Goal: Information Seeking & Learning: Learn about a topic

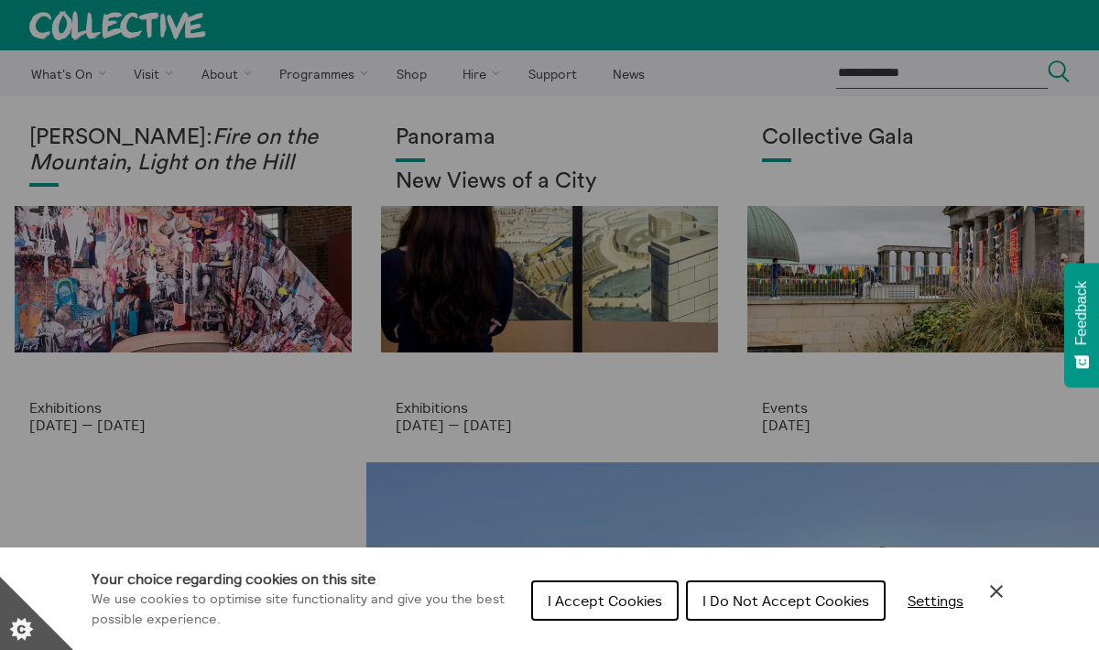
click at [722, 605] on span "I Do Not Accept Cookies" at bounding box center [785, 600] width 167 height 18
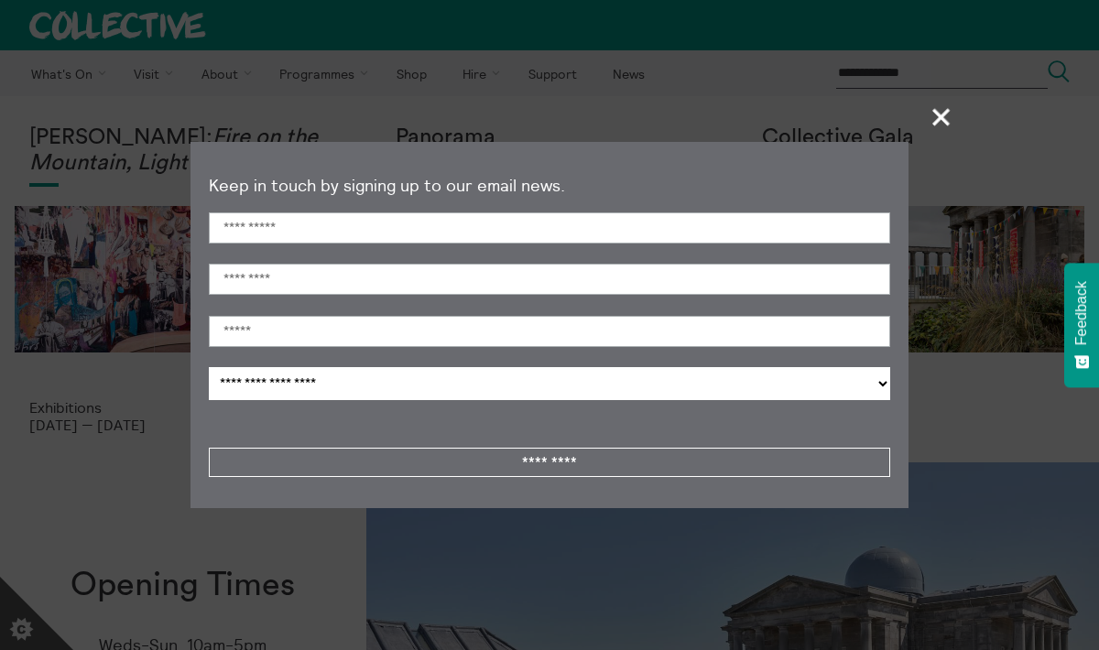
click at [938, 117] on span "+" at bounding box center [942, 117] width 54 height 54
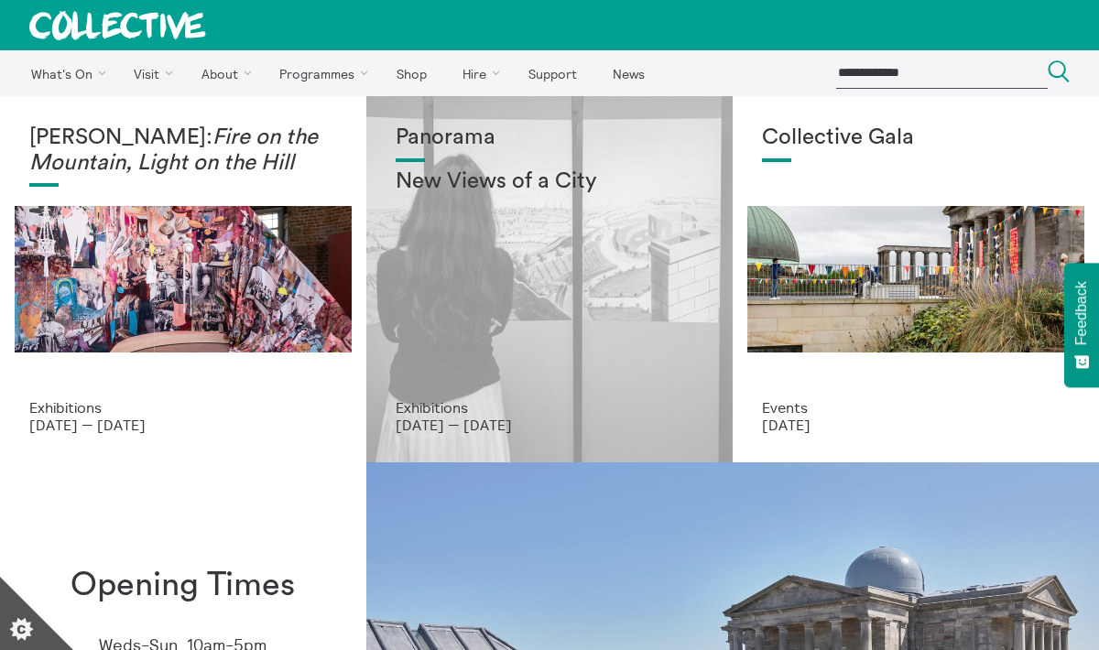
click at [623, 280] on div "Panorama New Views of a City" at bounding box center [550, 262] width 308 height 274
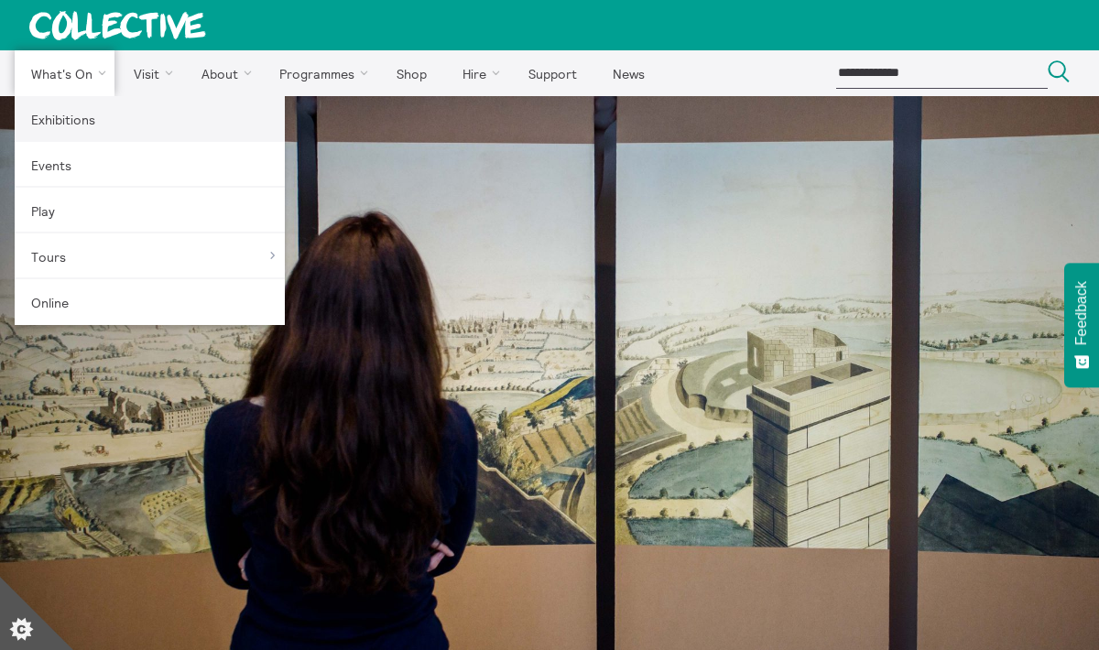
click at [73, 130] on link "Exhibitions" at bounding box center [150, 119] width 270 height 46
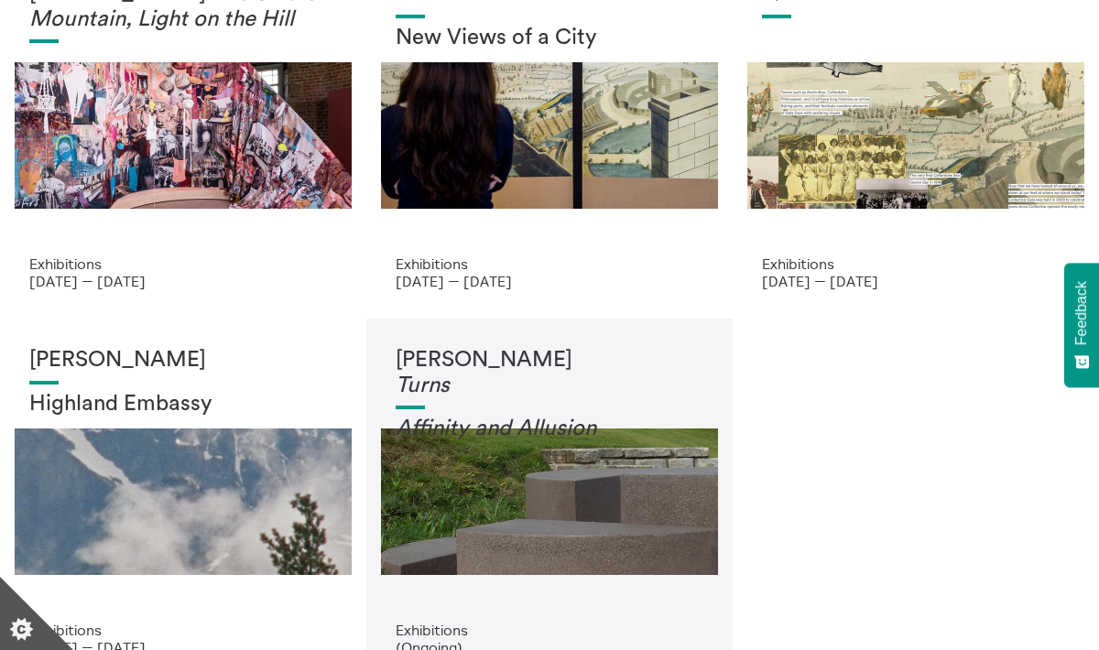
scroll to position [83, 0]
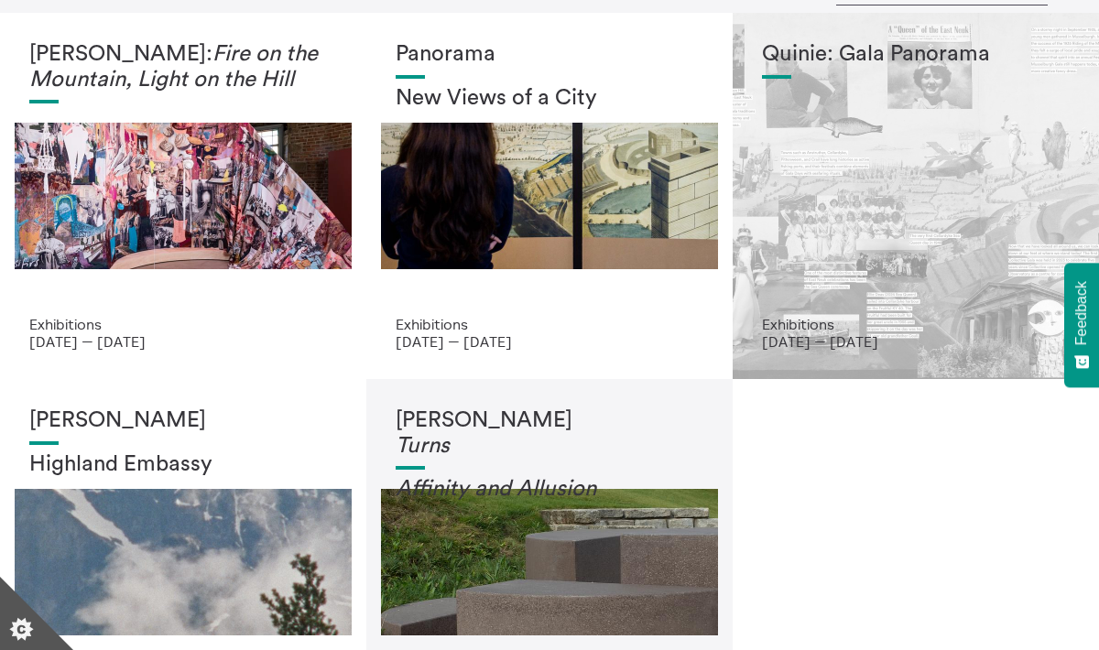
click at [885, 266] on div "Quinie: Gala Panorama" at bounding box center [916, 179] width 308 height 274
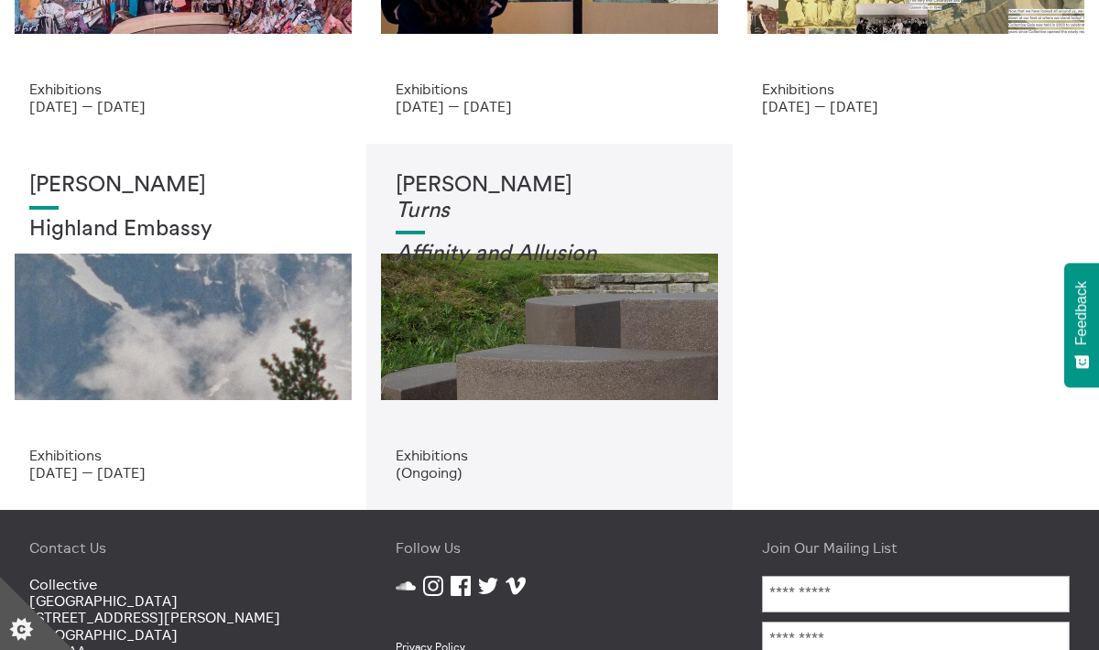
scroll to position [321, 0]
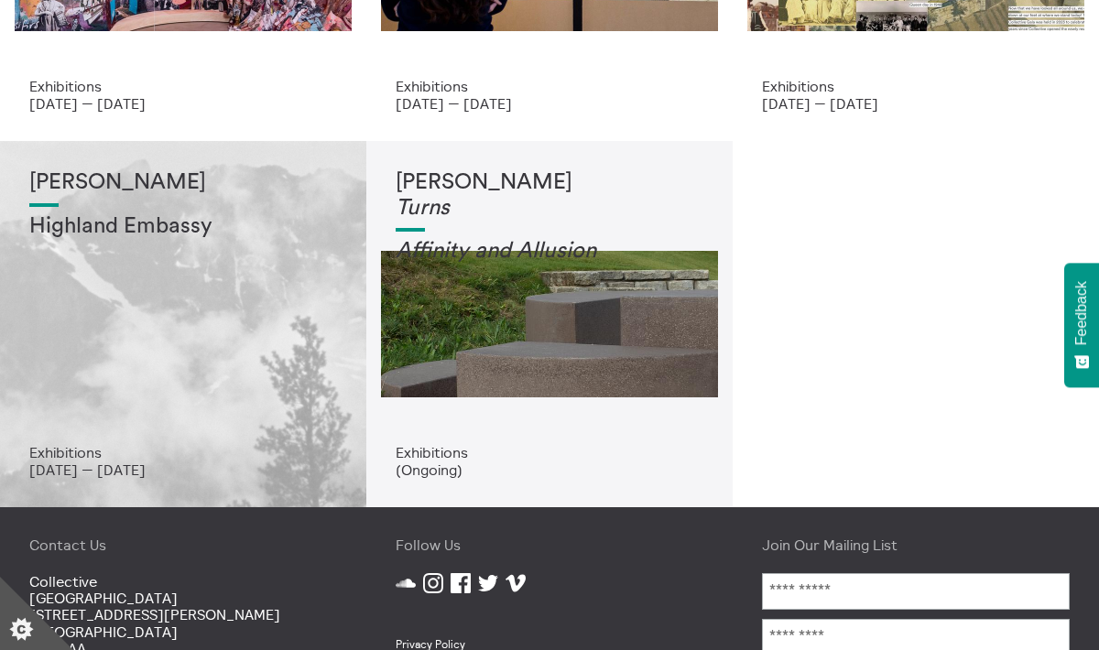
click at [145, 346] on div "Shen Xin Highland Embassy" at bounding box center [183, 307] width 308 height 274
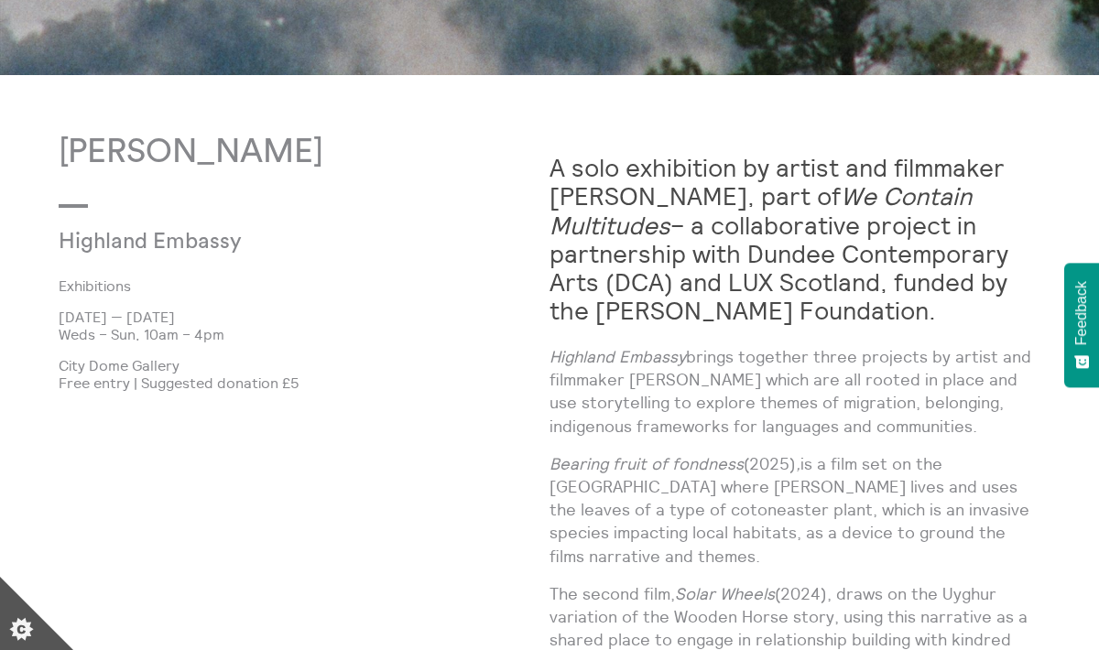
scroll to position [628, 0]
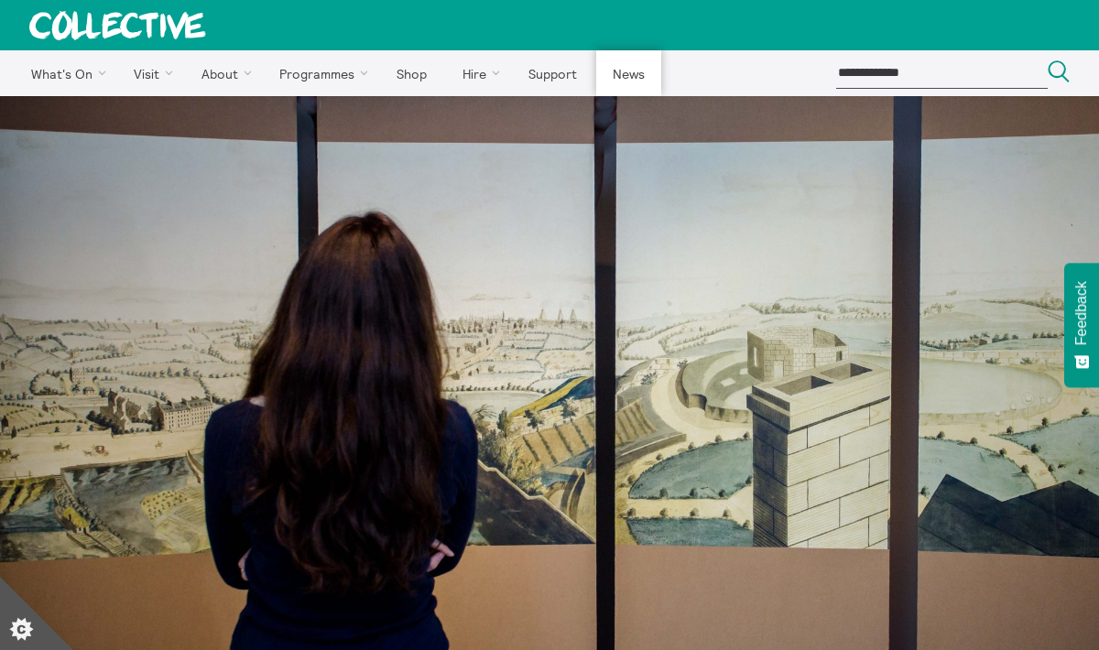
click at [622, 71] on link "News" at bounding box center [628, 73] width 64 height 46
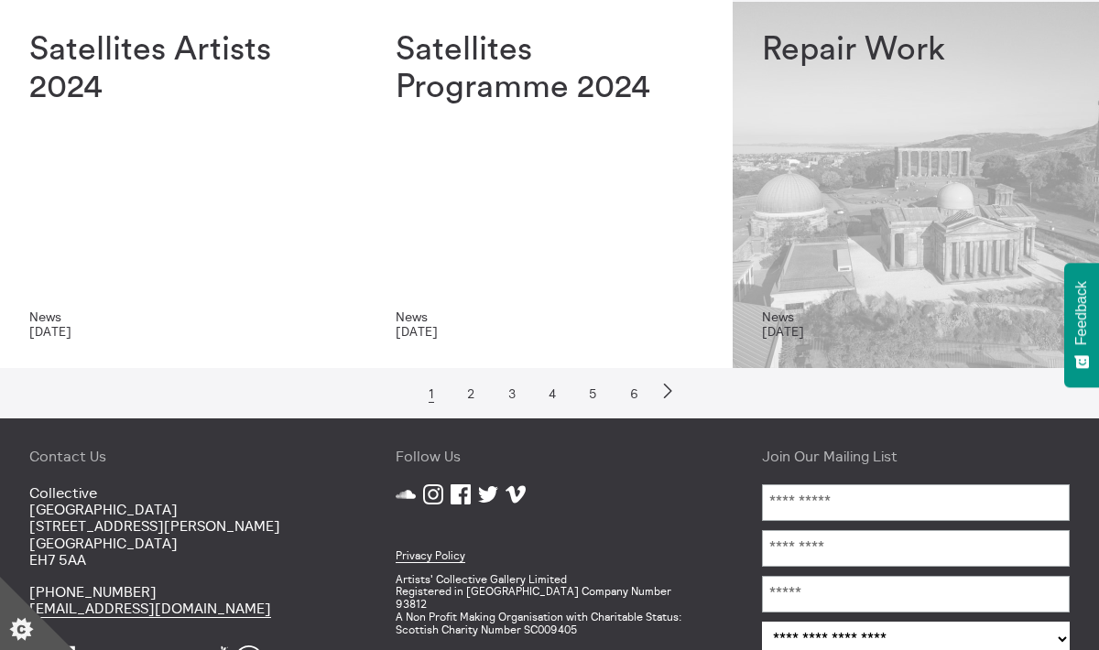
scroll to position [835, 0]
